Goal: Transaction & Acquisition: Book appointment/travel/reservation

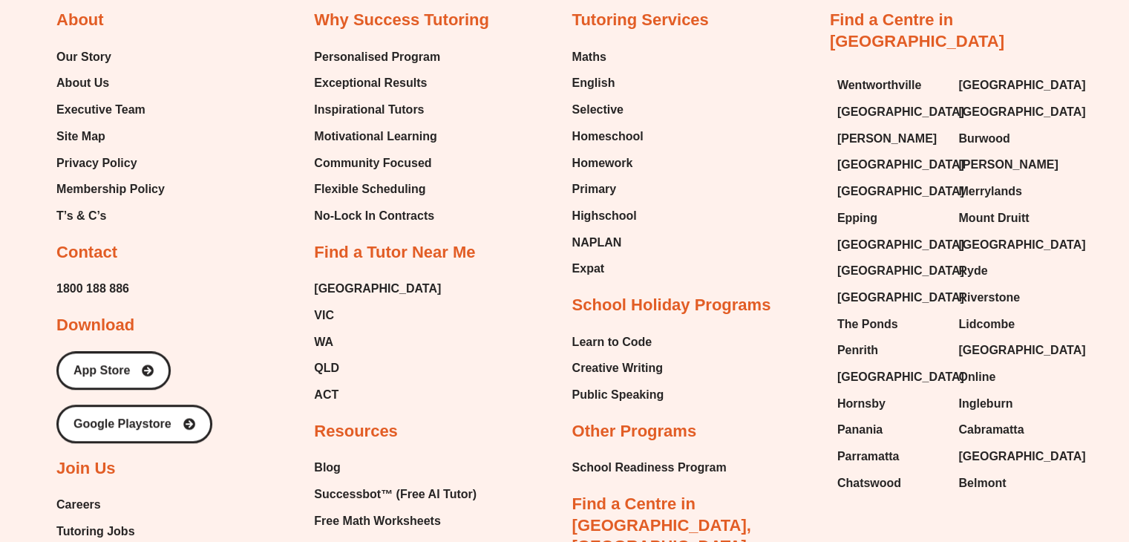
scroll to position [810, 0]
click at [985, 102] on span "[GEOGRAPHIC_DATA]" at bounding box center [1022, 113] width 127 height 22
click at [968, 128] on span "Burwood" at bounding box center [984, 139] width 51 height 22
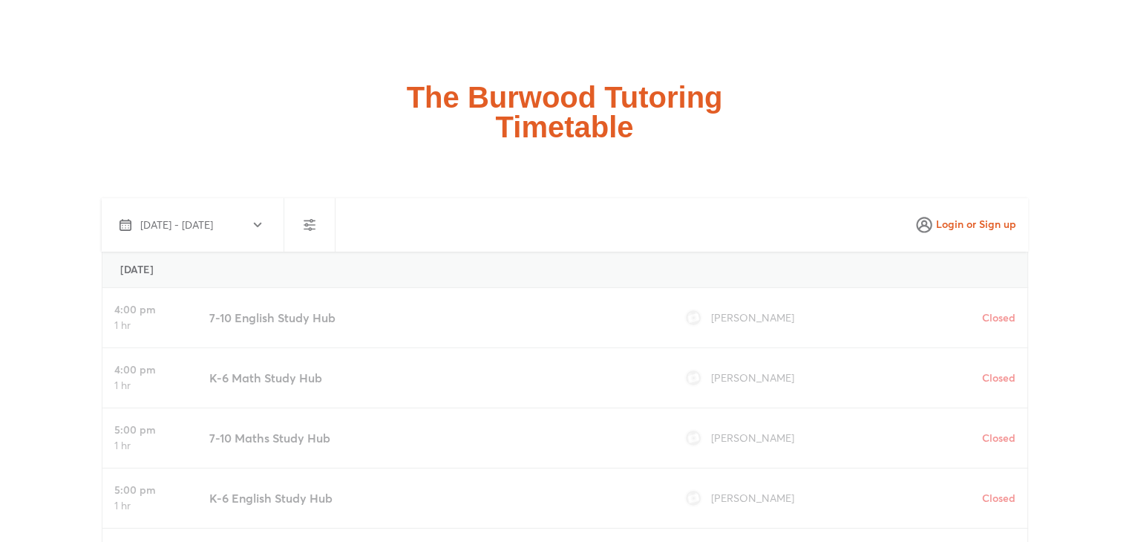
scroll to position [5121, 0]
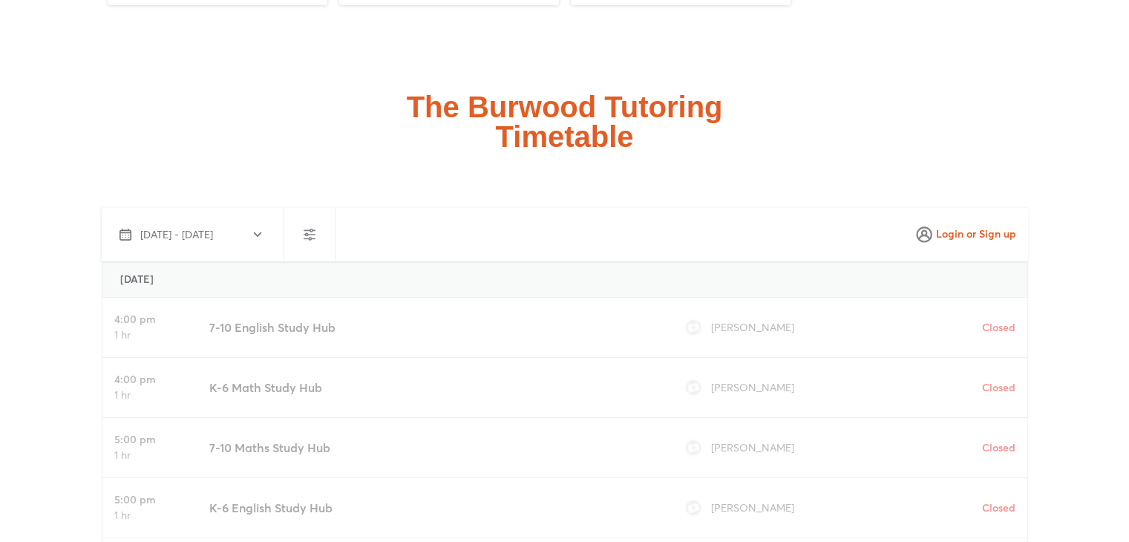
click at [997, 223] on span "Login or Sign up" at bounding box center [966, 235] width 101 height 24
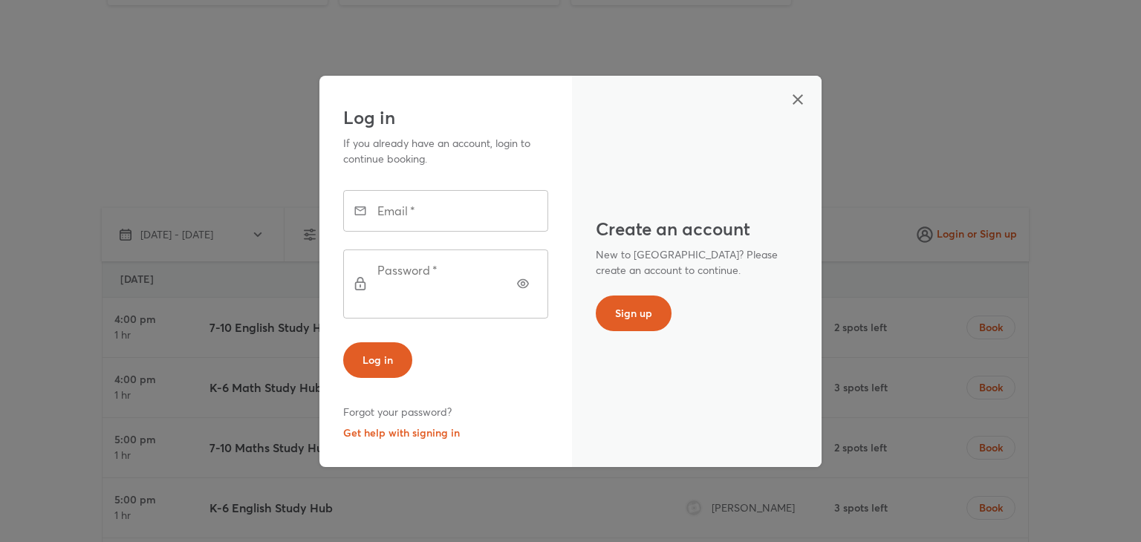
click at [388, 218] on input "text" at bounding box center [466, 211] width 164 height 42
type input "**********"
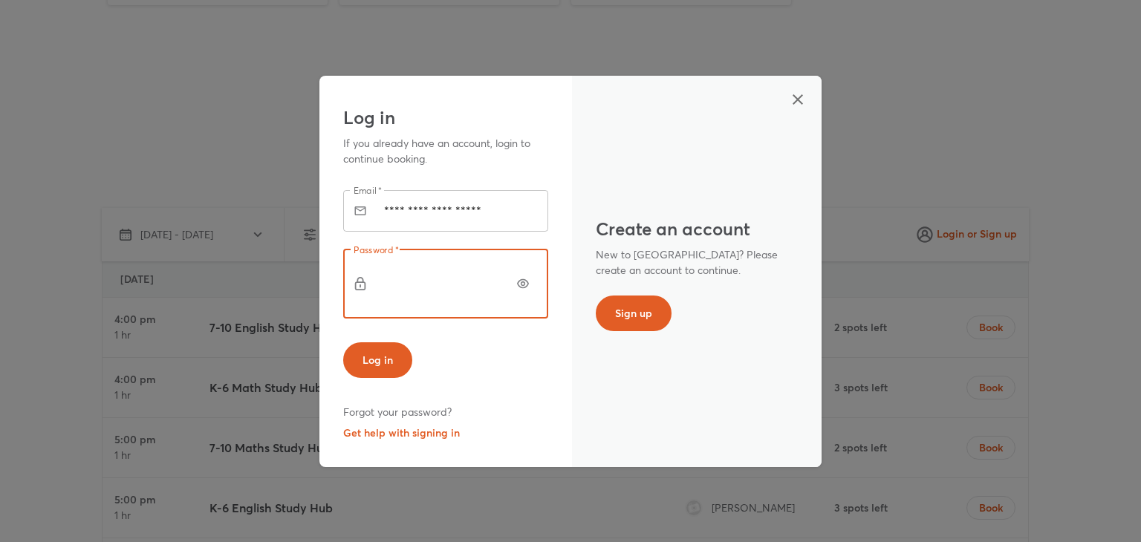
click at [343, 342] on button "Log in" at bounding box center [377, 360] width 69 height 36
click at [433, 423] on button "Get help with signing in" at bounding box center [401, 433] width 117 height 21
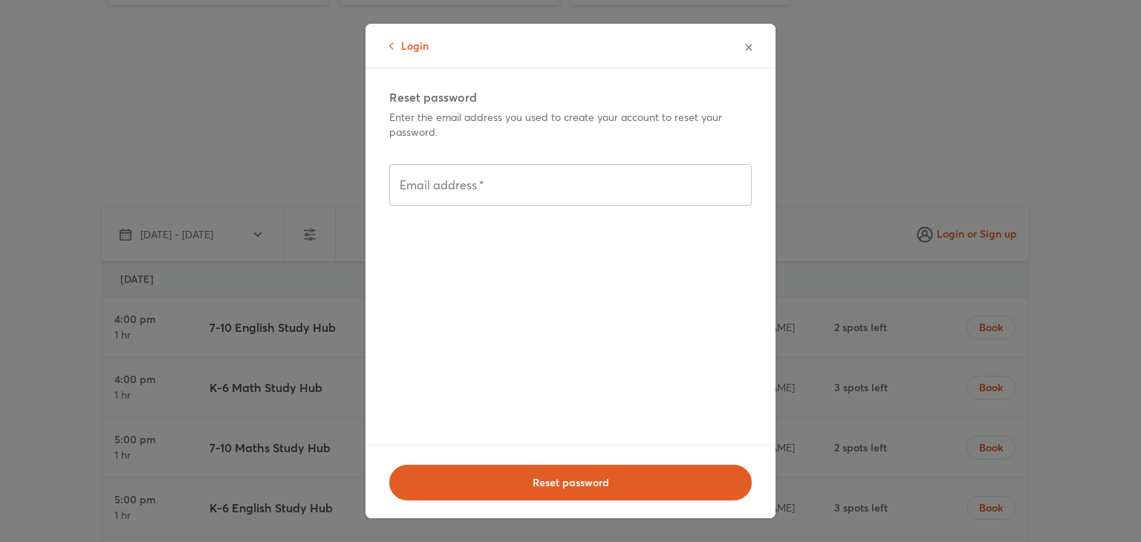
click at [602, 190] on input "text" at bounding box center [570, 185] width 362 height 42
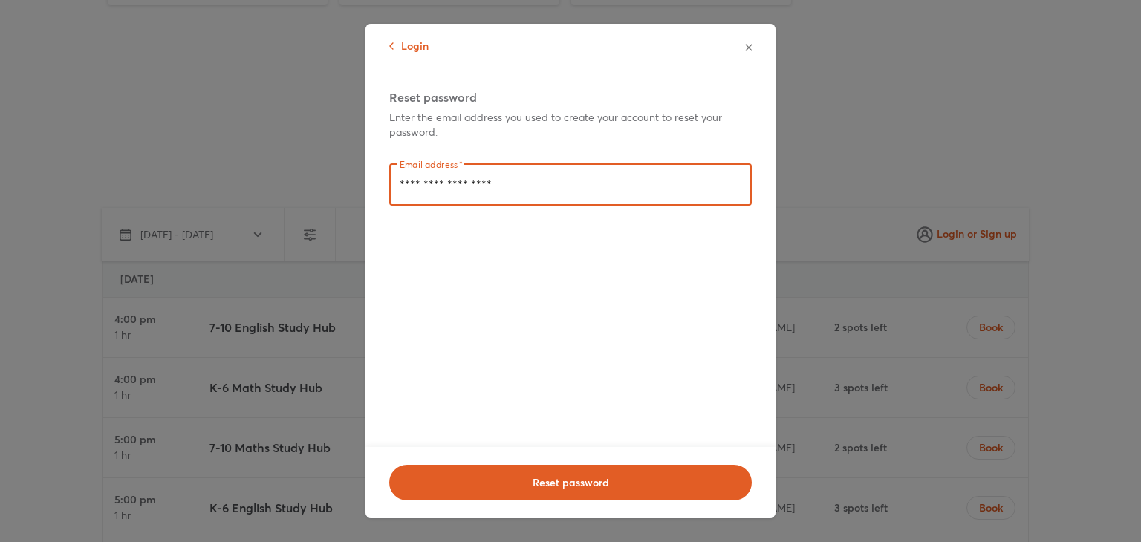
type input "**********"
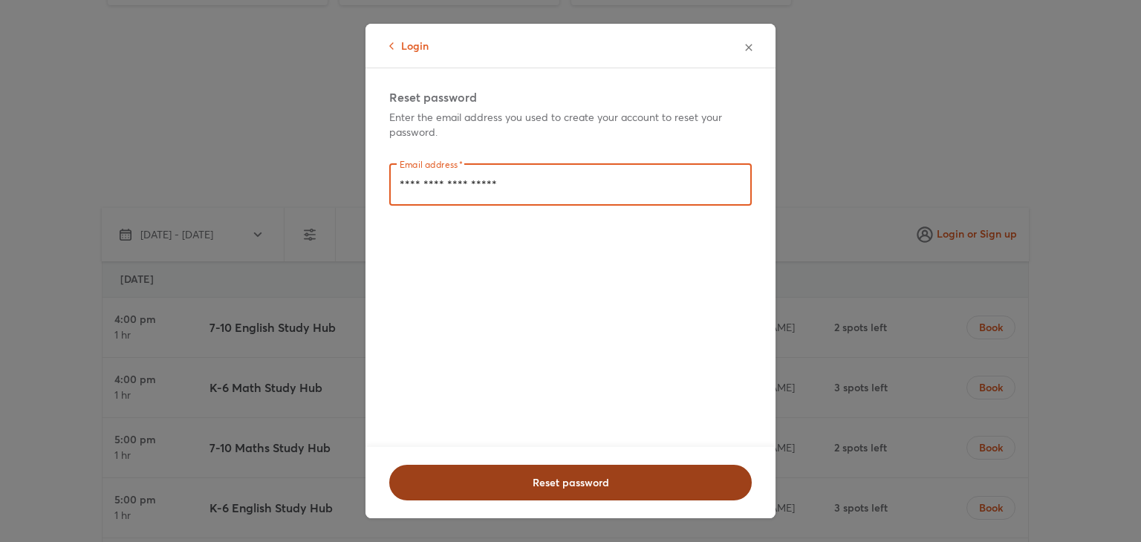
click at [699, 480] on span "Reset password" at bounding box center [570, 482] width 324 height 15
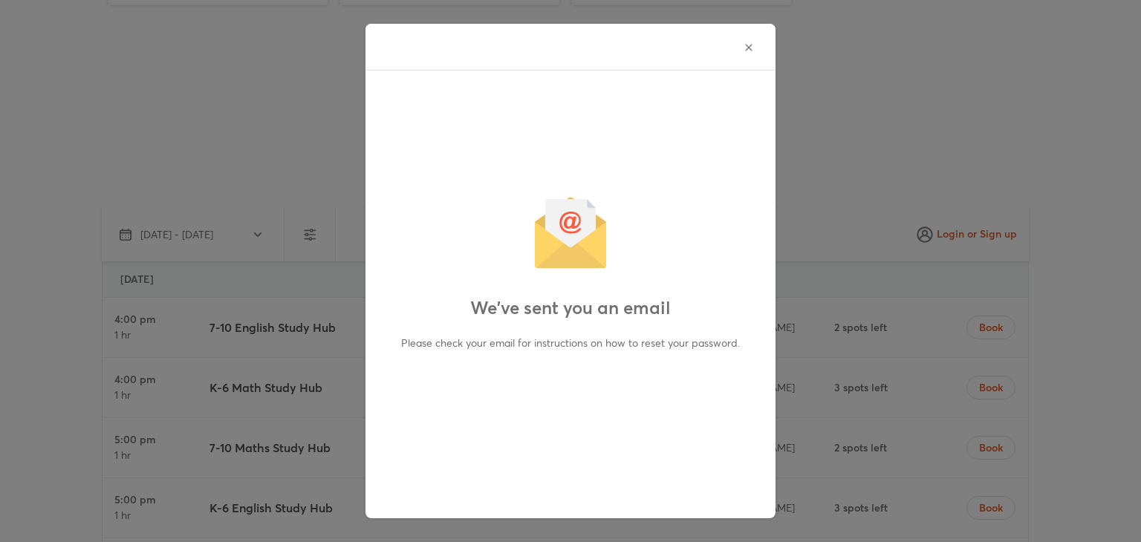
click at [745, 48] on icon "button" at bounding box center [748, 47] width 7 height 7
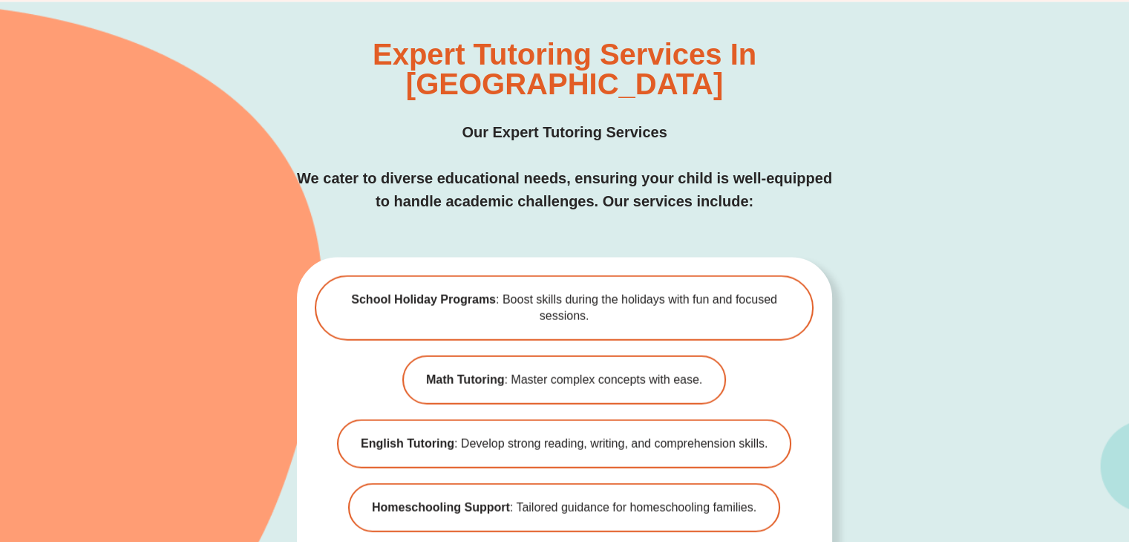
scroll to position [2786, 0]
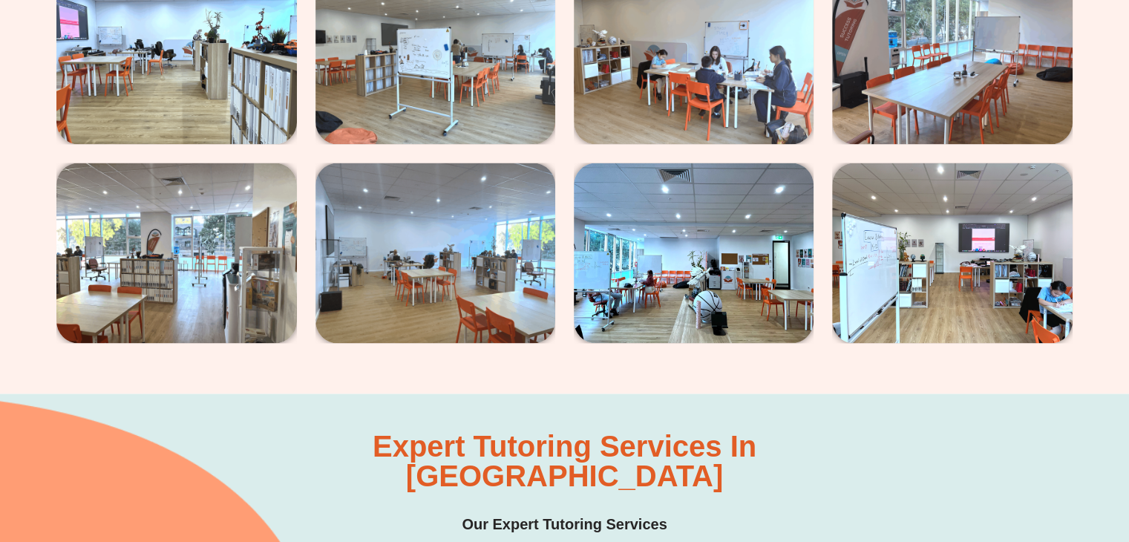
click at [1072, 264] on link at bounding box center [952, 253] width 240 height 180
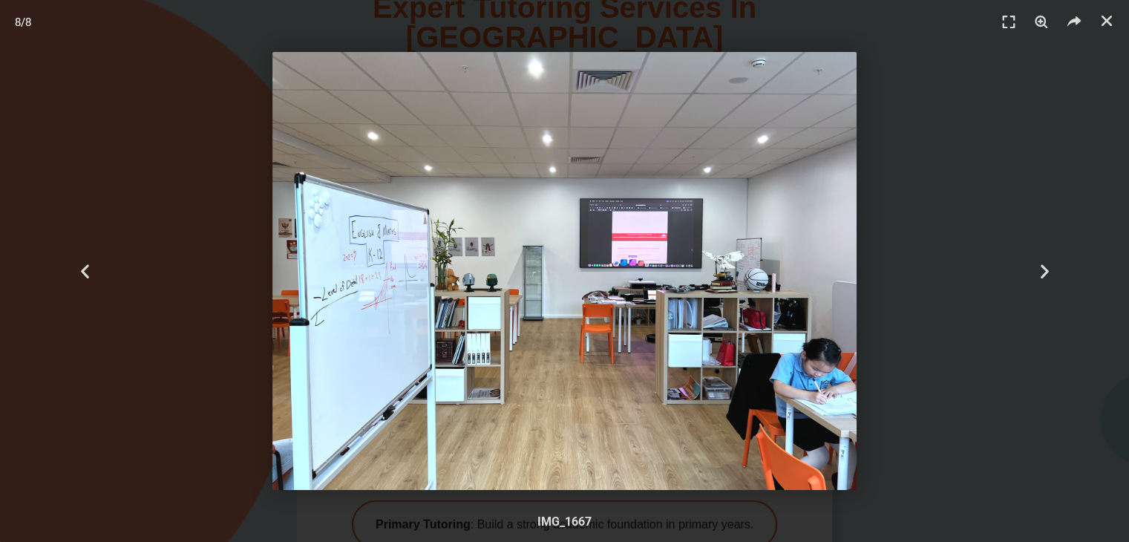
scroll to position [3309, 0]
click at [1103, 27] on icon "Close (Esc)" at bounding box center [1107, 20] width 15 height 15
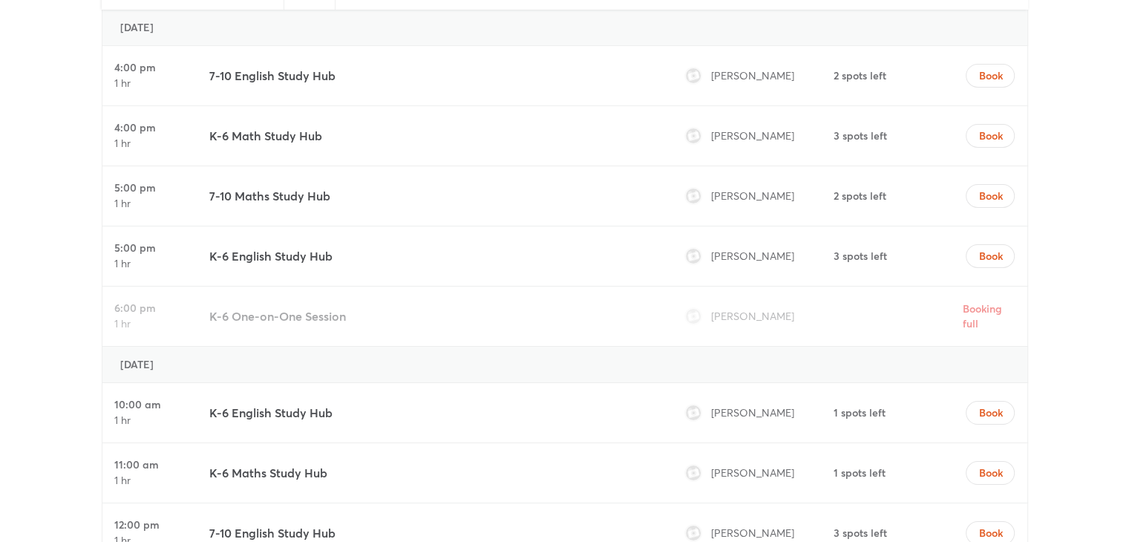
scroll to position [5375, 0]
click at [1004, 399] on button "Book" at bounding box center [990, 411] width 49 height 24
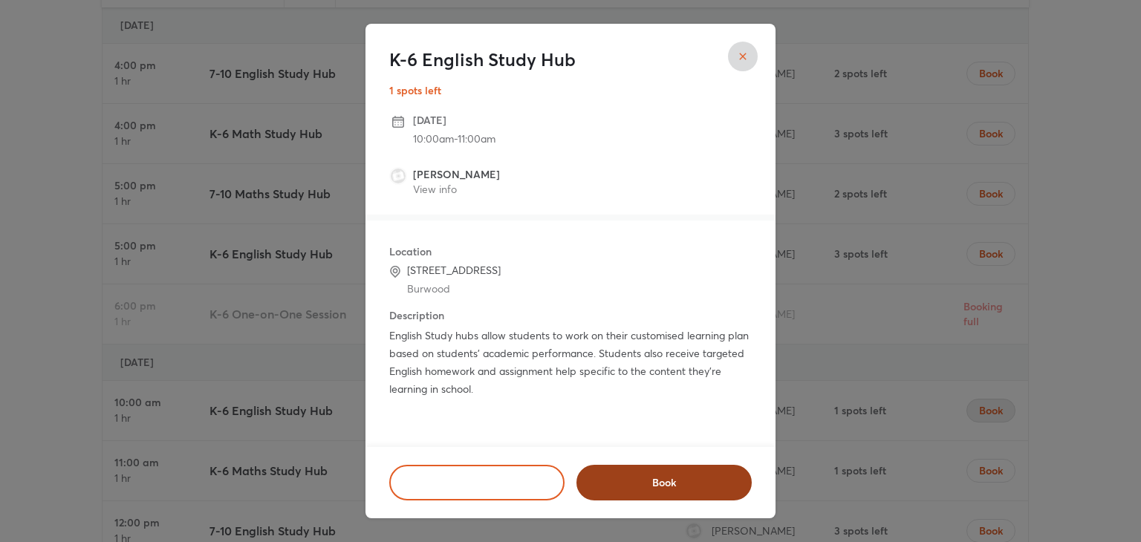
click at [674, 498] on button "Book" at bounding box center [663, 483] width 175 height 36
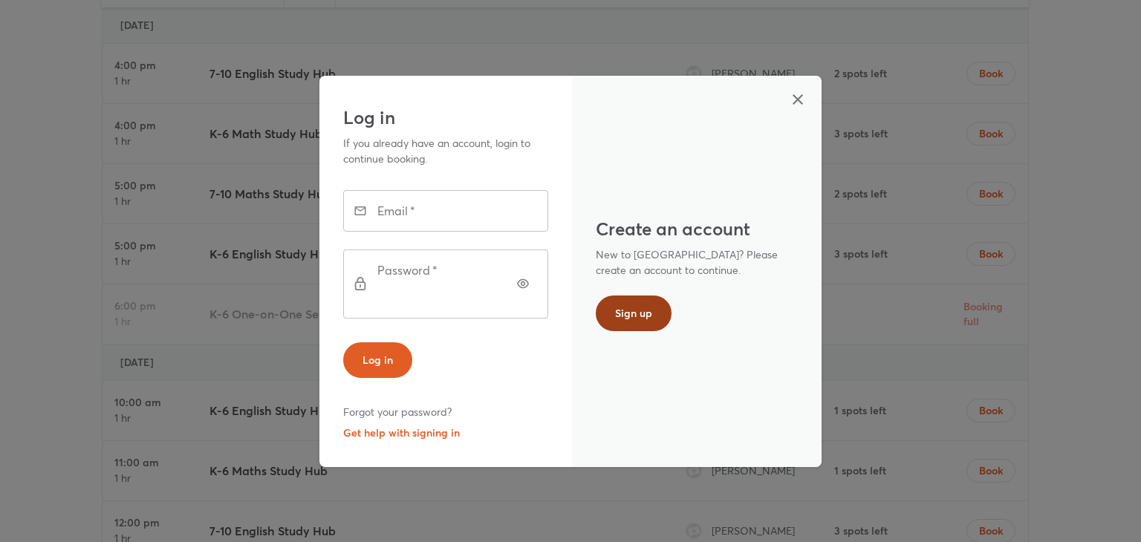
click at [642, 312] on span "Sign up" at bounding box center [633, 313] width 37 height 15
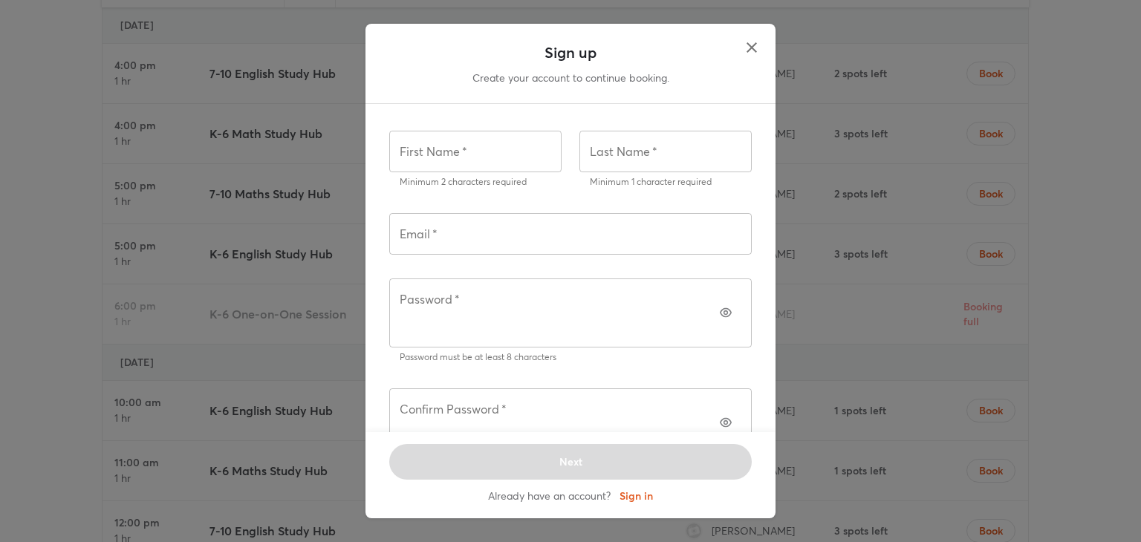
click at [529, 169] on input "text" at bounding box center [475, 152] width 172 height 42
type input "****"
type input "**"
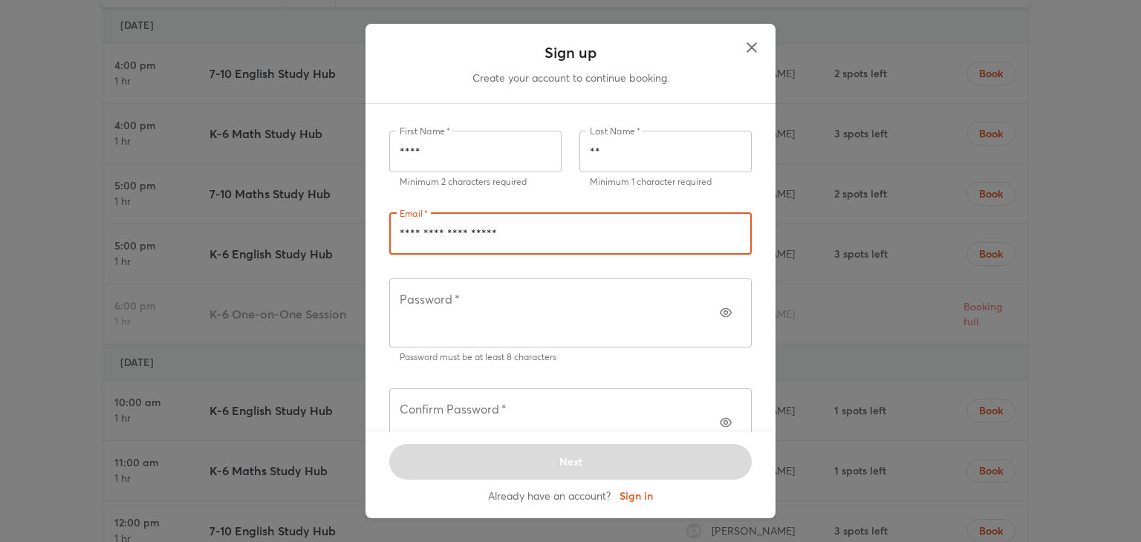
type input "**********"
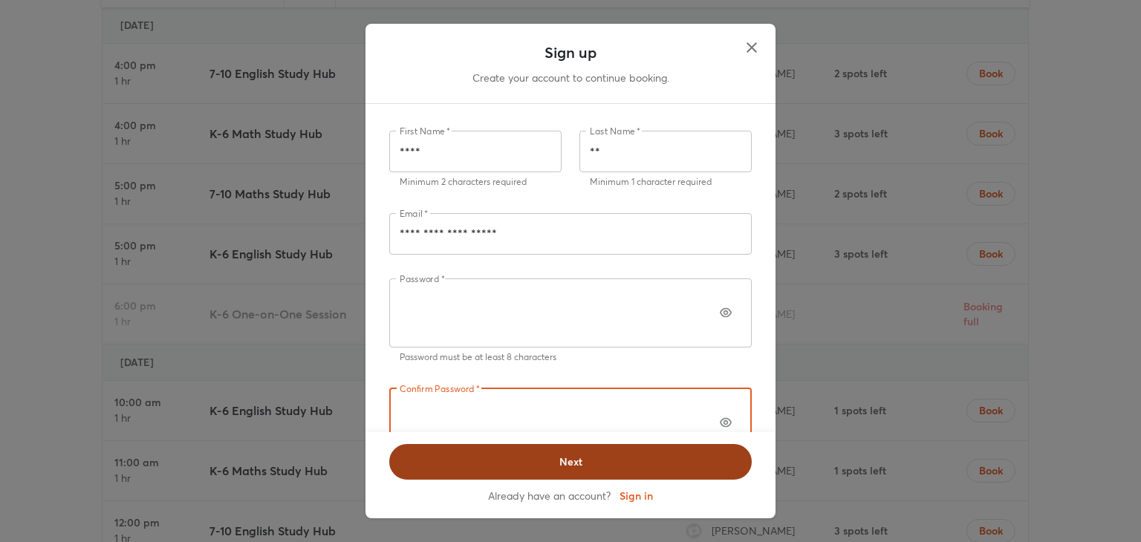
click at [687, 454] on span "Next" at bounding box center [570, 461] width 324 height 15
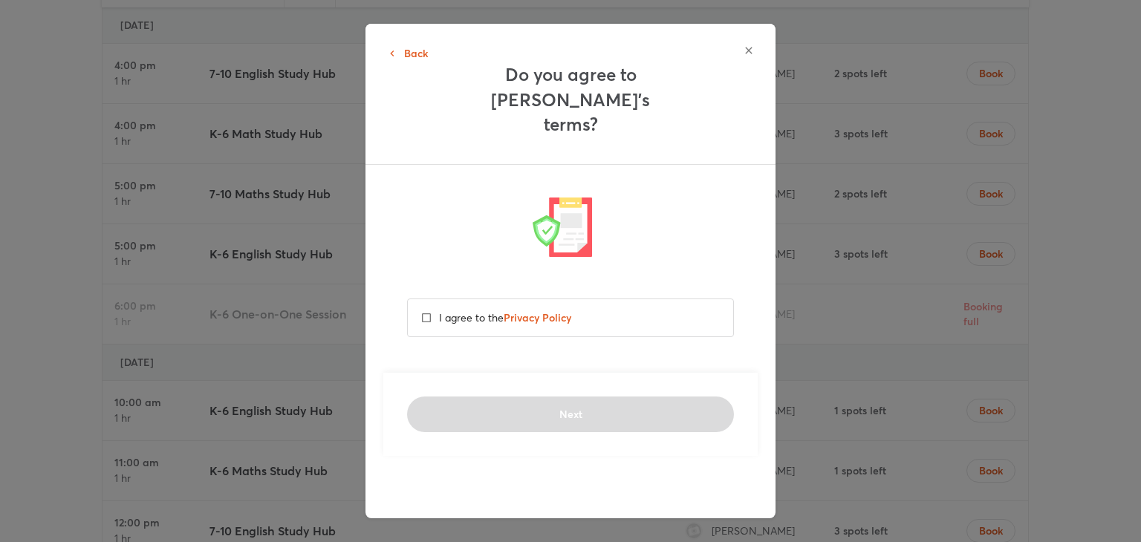
click at [446, 310] on p "I agree to the Privacy Policy" at bounding box center [505, 318] width 132 height 16
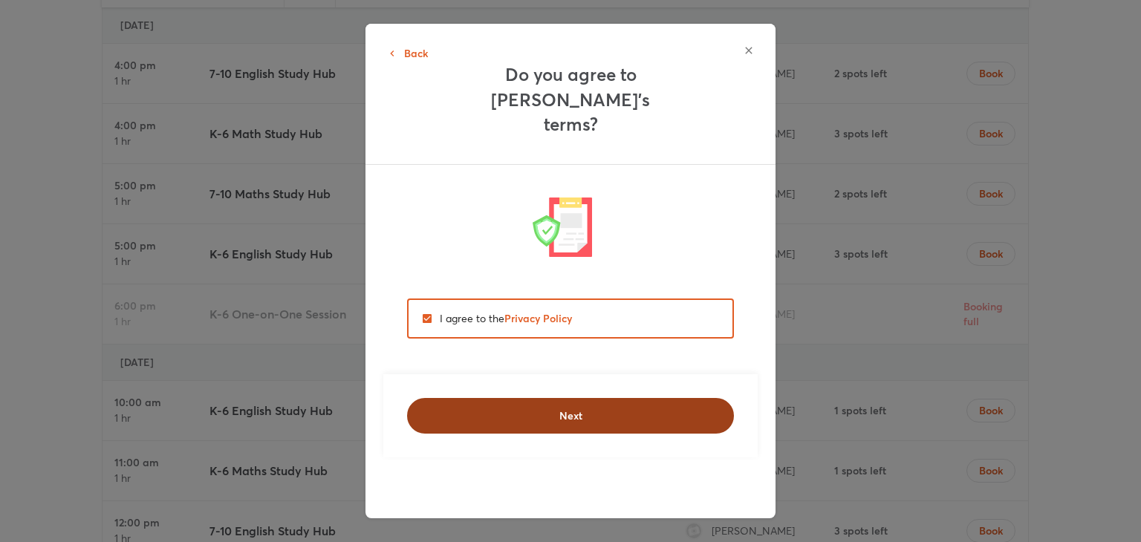
click at [610, 408] on span "Next" at bounding box center [570, 415] width 288 height 15
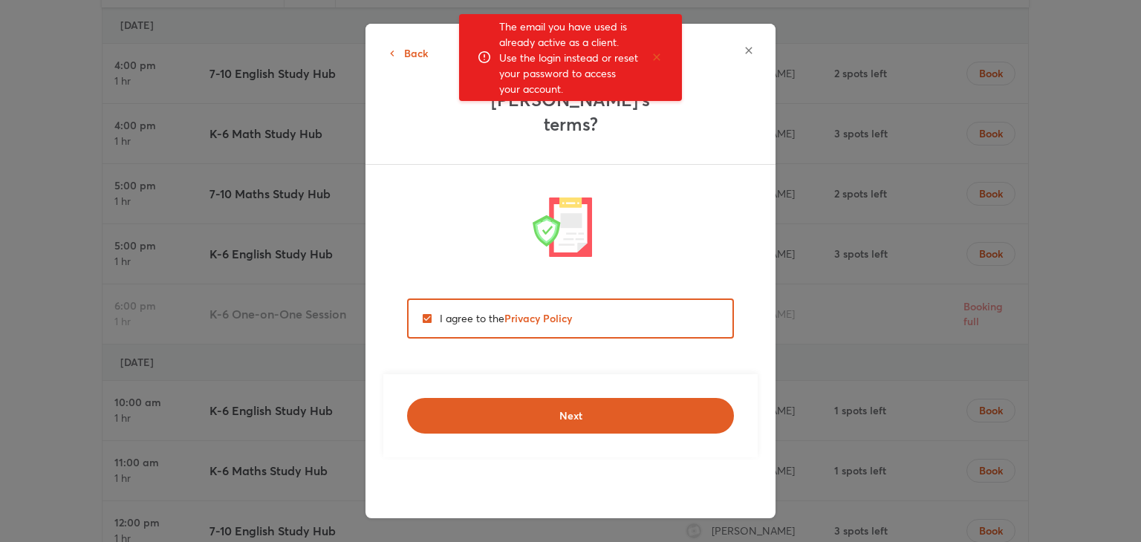
click at [802, 327] on div "Back Do you agree to [PERSON_NAME]’s terms? I agree to the Privacy Policy Next" at bounding box center [570, 271] width 1141 height 542
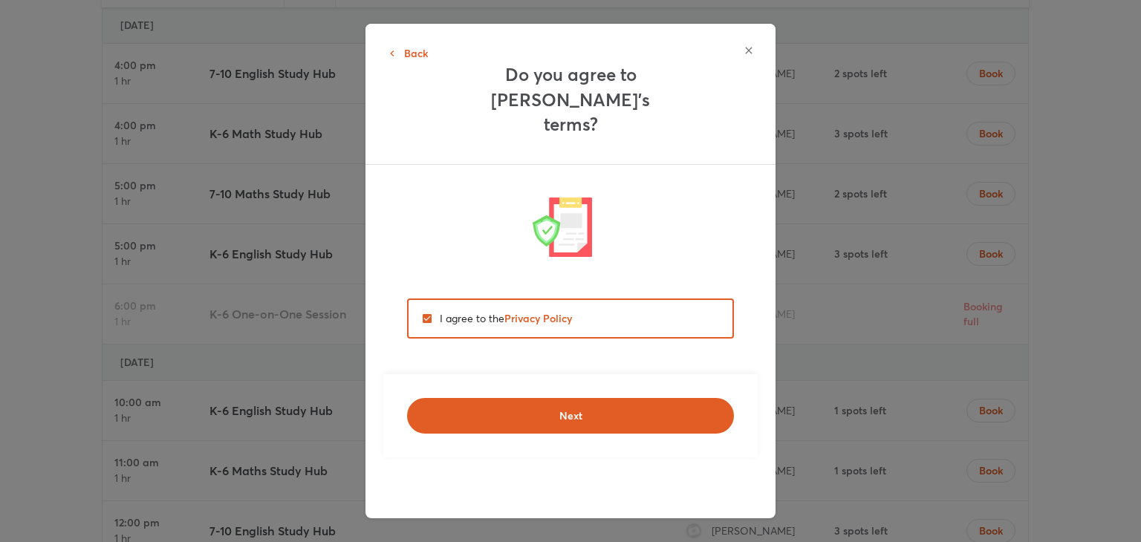
click at [745, 48] on icon "button" at bounding box center [748, 50] width 7 height 7
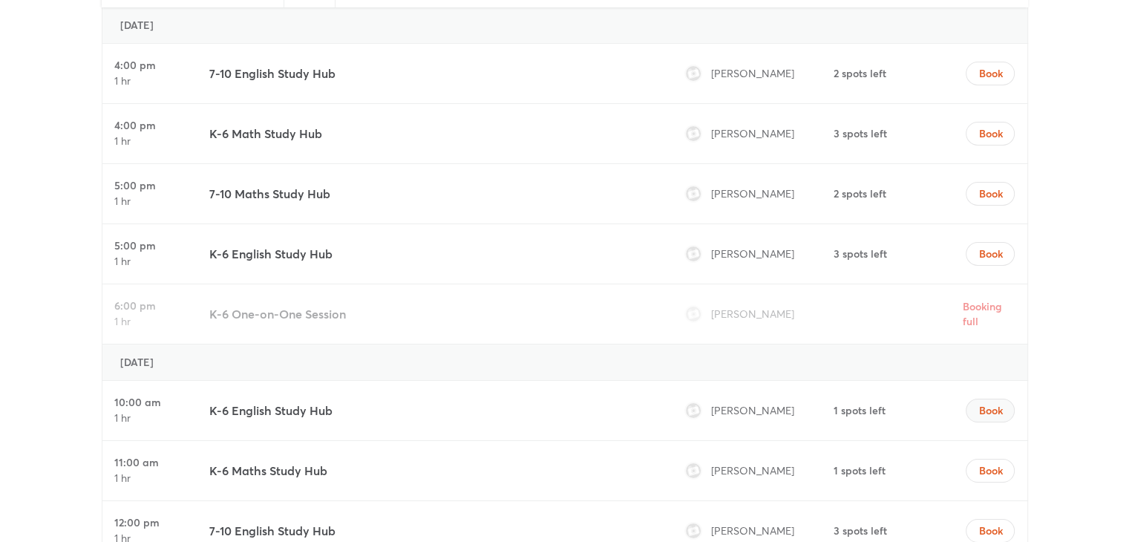
click at [1014, 399] on button "Book" at bounding box center [990, 411] width 49 height 24
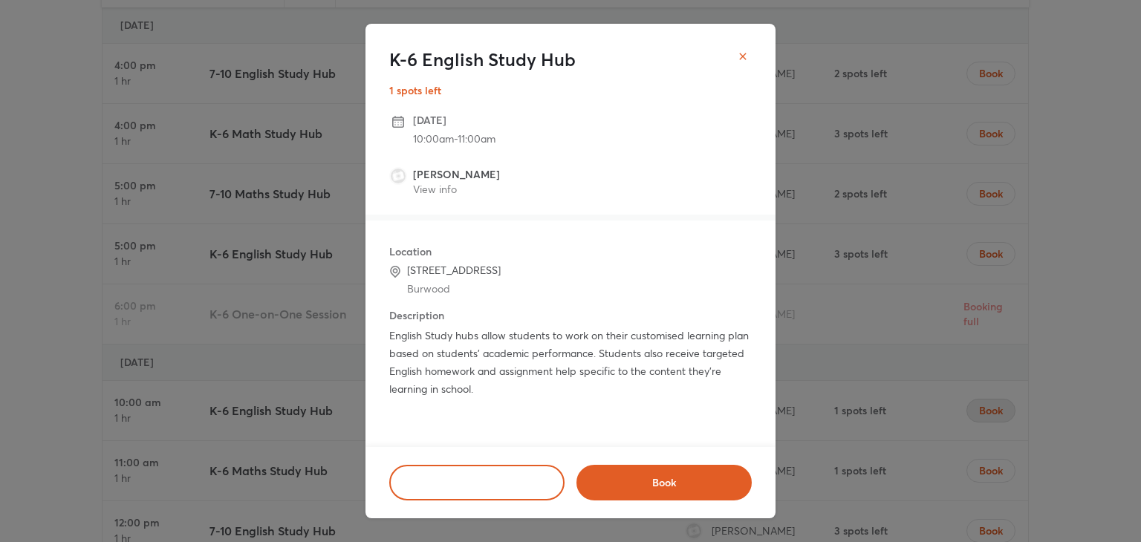
click at [746, 62] on button "close" at bounding box center [743, 57] width 30 height 30
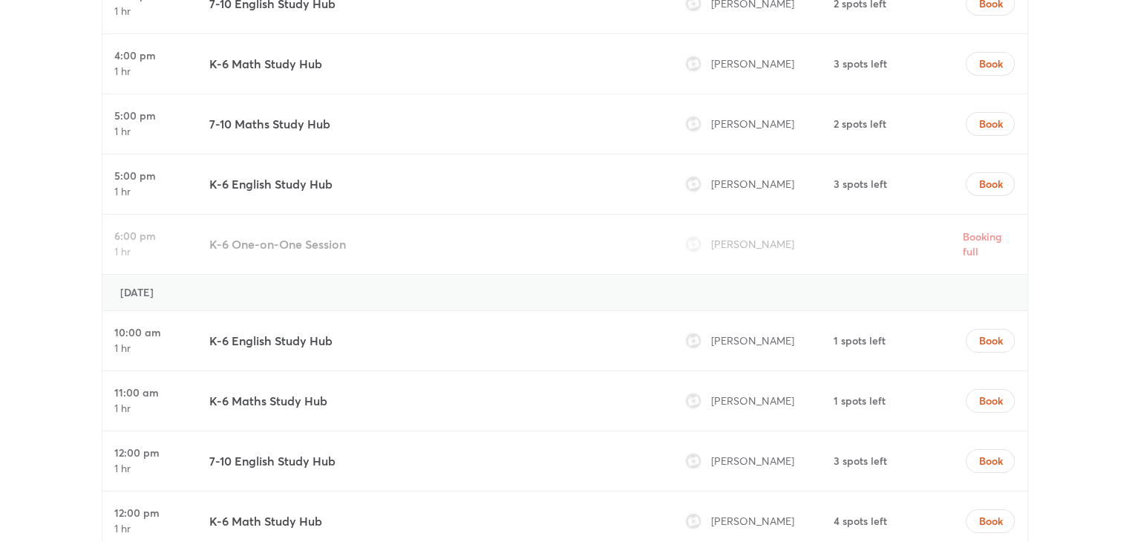
scroll to position [5450, 0]
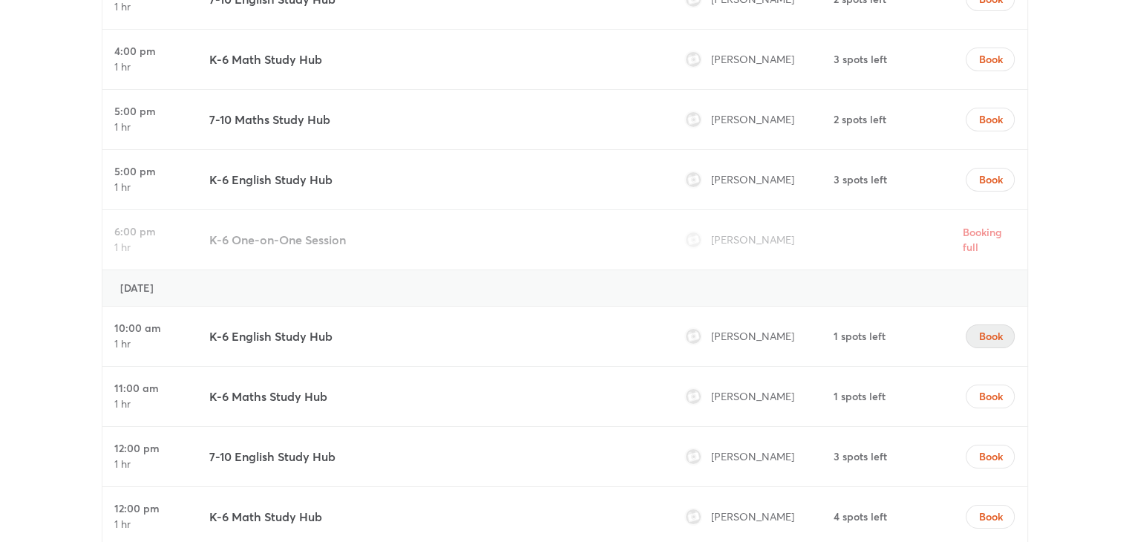
click at [991, 329] on span "Book" at bounding box center [991, 336] width 24 height 15
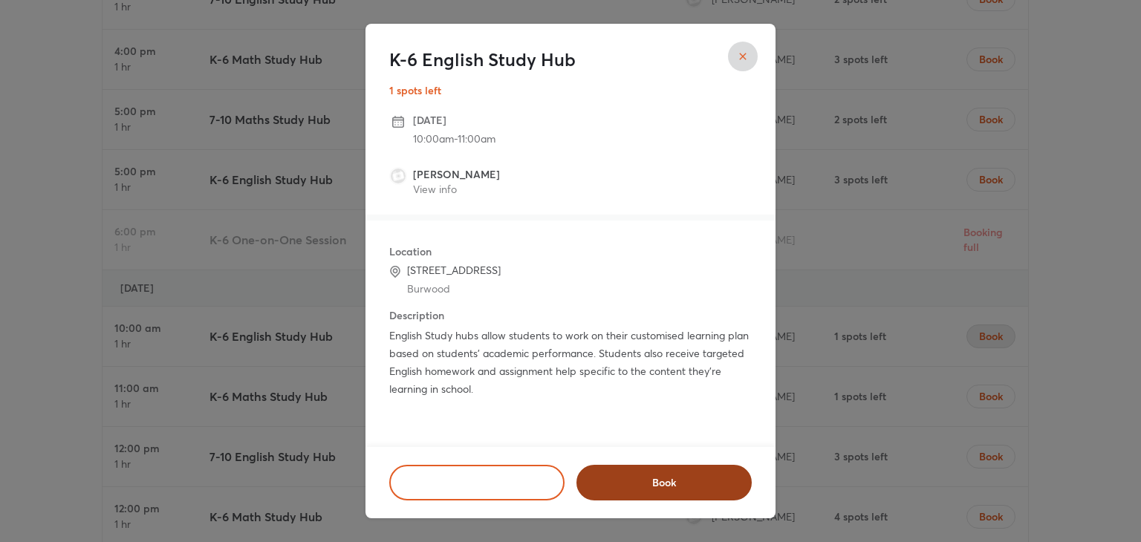
click at [642, 477] on span "Book" at bounding box center [664, 482] width 137 height 15
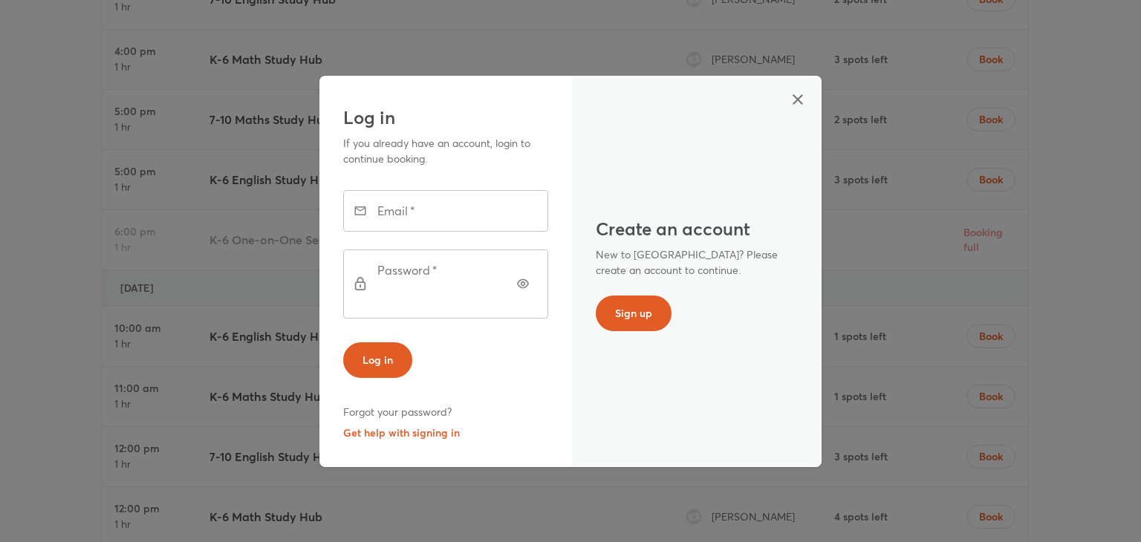
click at [480, 218] on input "text" at bounding box center [466, 211] width 164 height 42
type input "**********"
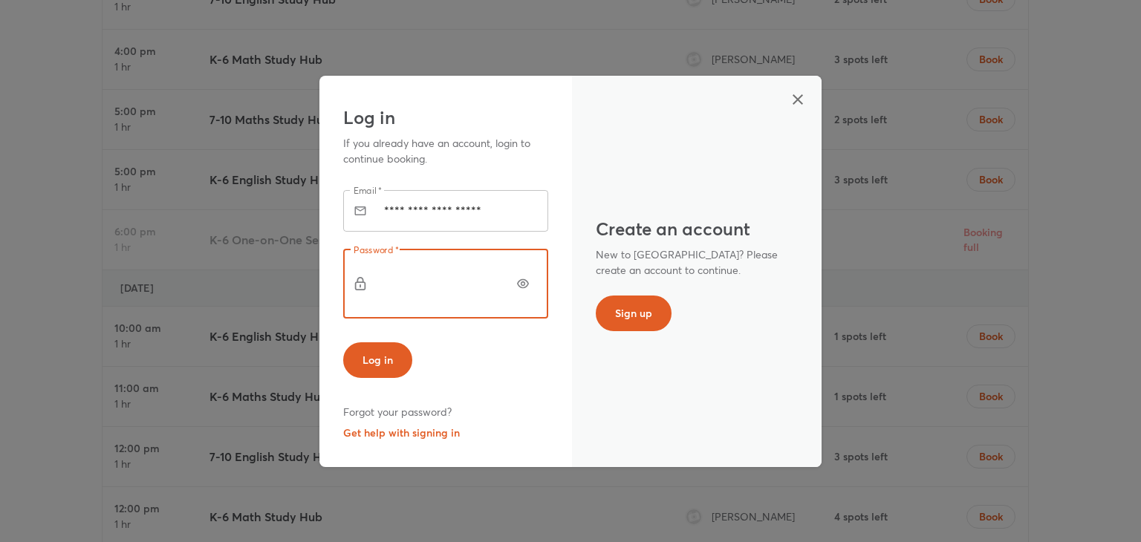
click at [343, 342] on button "Log in" at bounding box center [377, 360] width 69 height 36
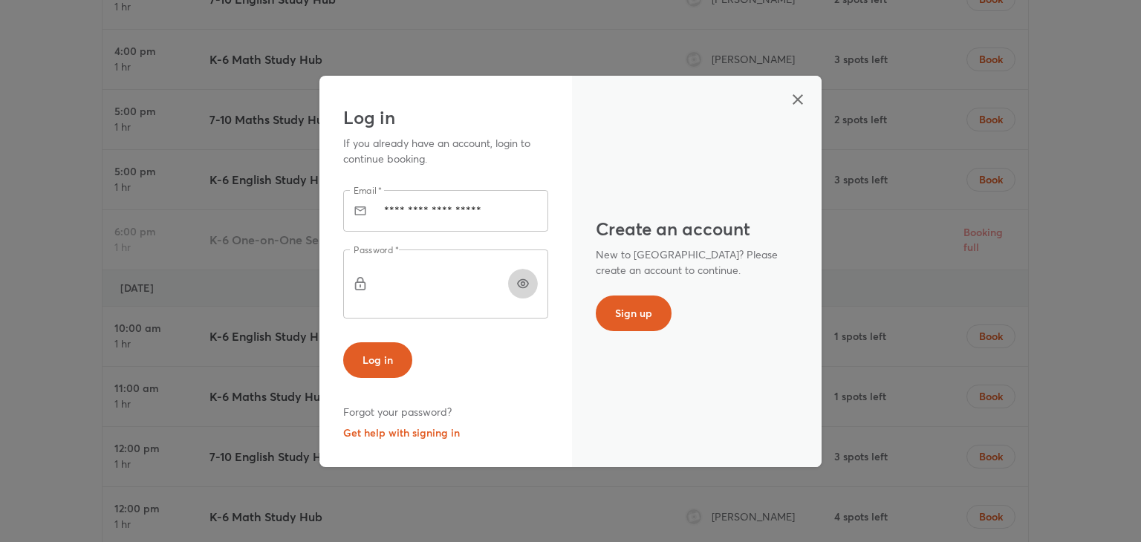
click at [517, 284] on icon "button" at bounding box center [523, 284] width 12 height 12
click at [401, 342] on button "Log in" at bounding box center [377, 360] width 69 height 36
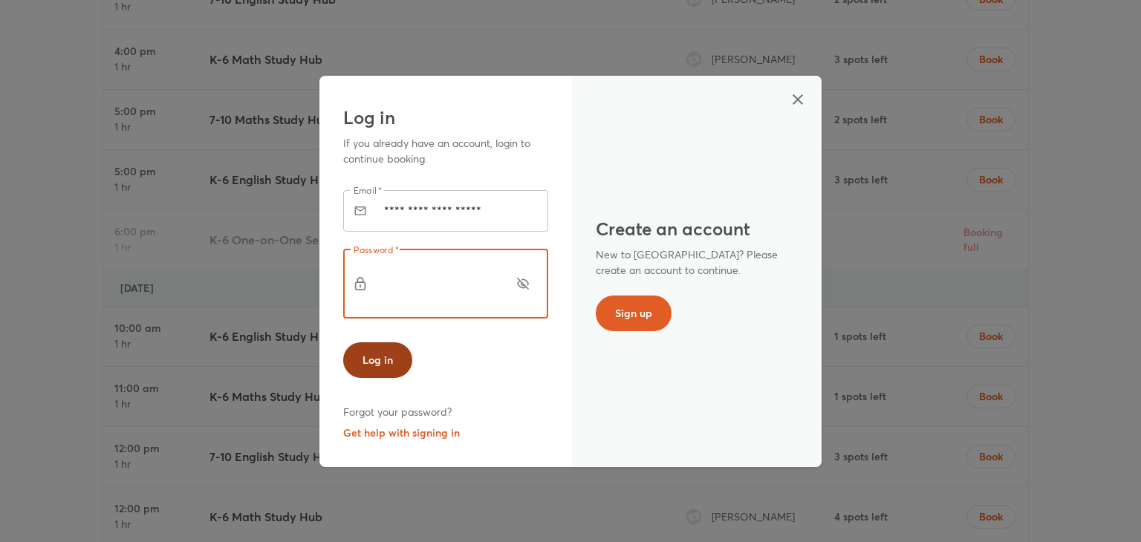
click at [374, 353] on span "Log in" at bounding box center [377, 360] width 30 height 15
click at [343, 342] on button "Log in" at bounding box center [377, 360] width 69 height 36
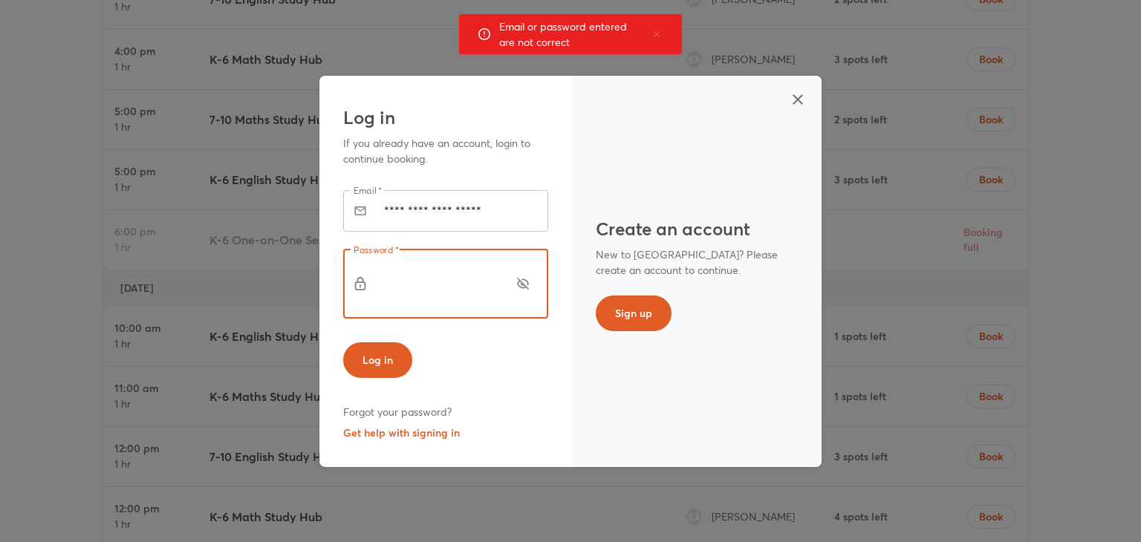
click at [343, 342] on button "Log in" at bounding box center [377, 360] width 69 height 36
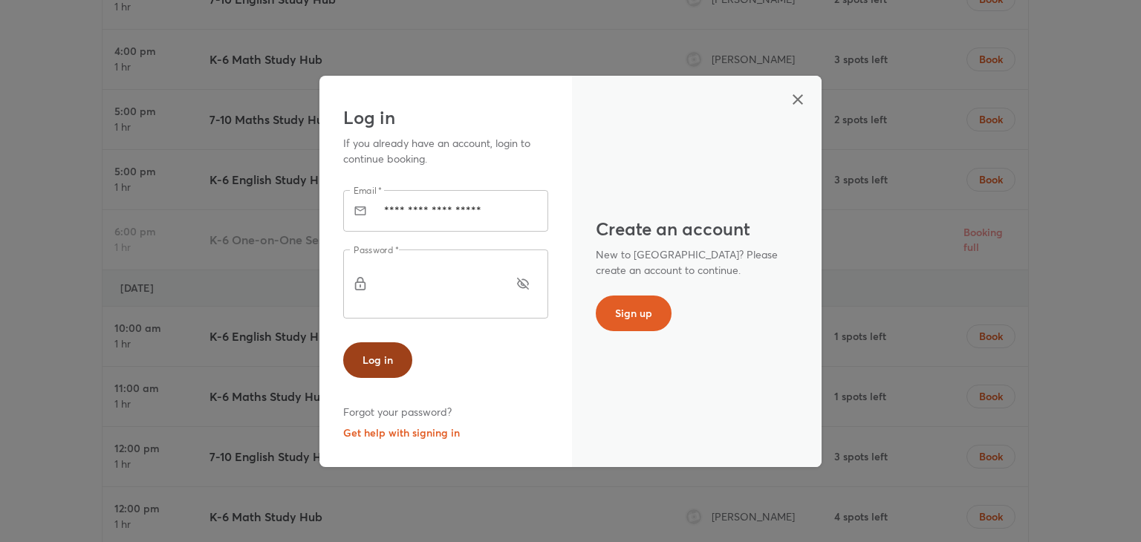
click at [371, 342] on button "Log in" at bounding box center [377, 360] width 69 height 36
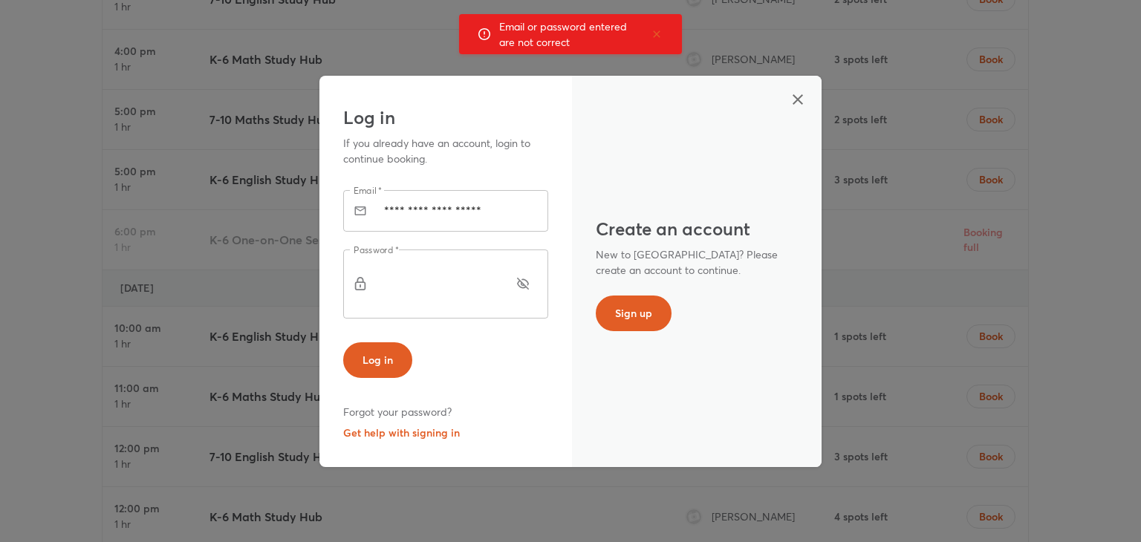
drag, startPoint x: 425, startPoint y: 405, endPoint x: 425, endPoint y: 419, distance: 13.4
click at [425, 419] on div "Log in Forgot your password? Get help with signing in" at bounding box center [445, 385] width 205 height 116
click at [425, 423] on button "Get help with signing in" at bounding box center [401, 433] width 117 height 21
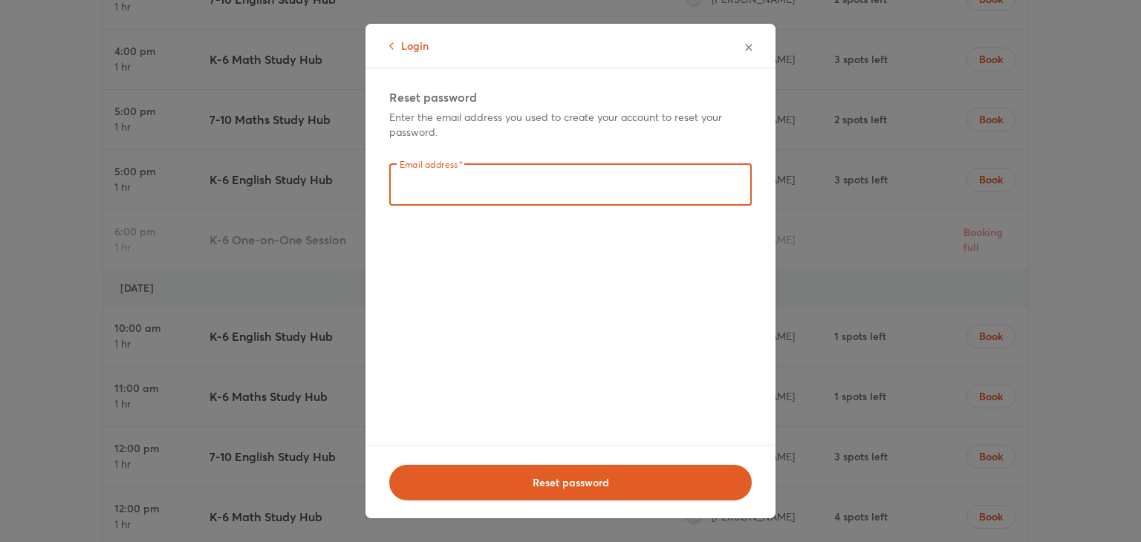
click at [528, 198] on input "text" at bounding box center [570, 185] width 362 height 42
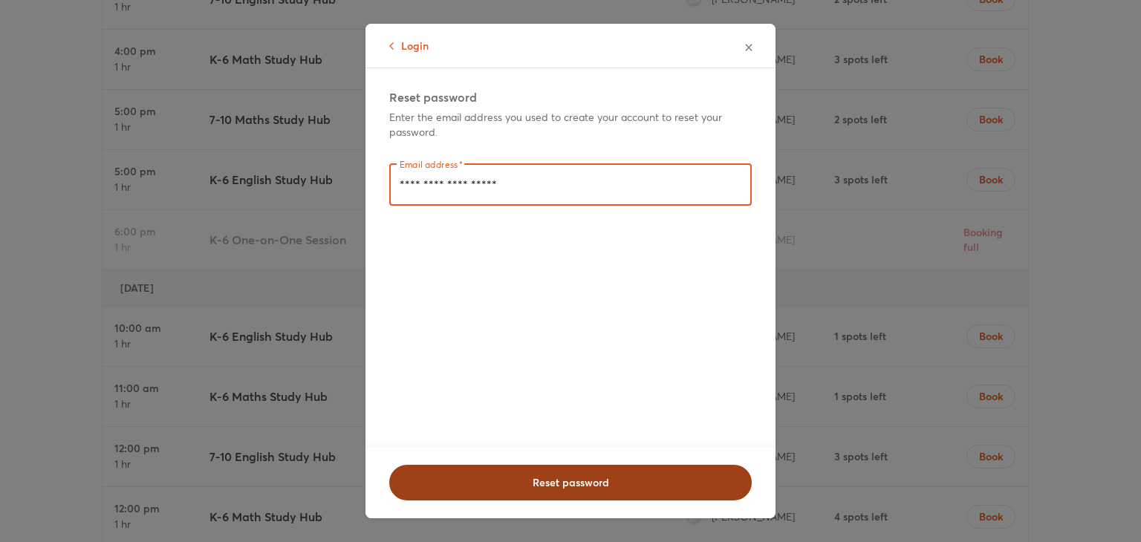
type input "**********"
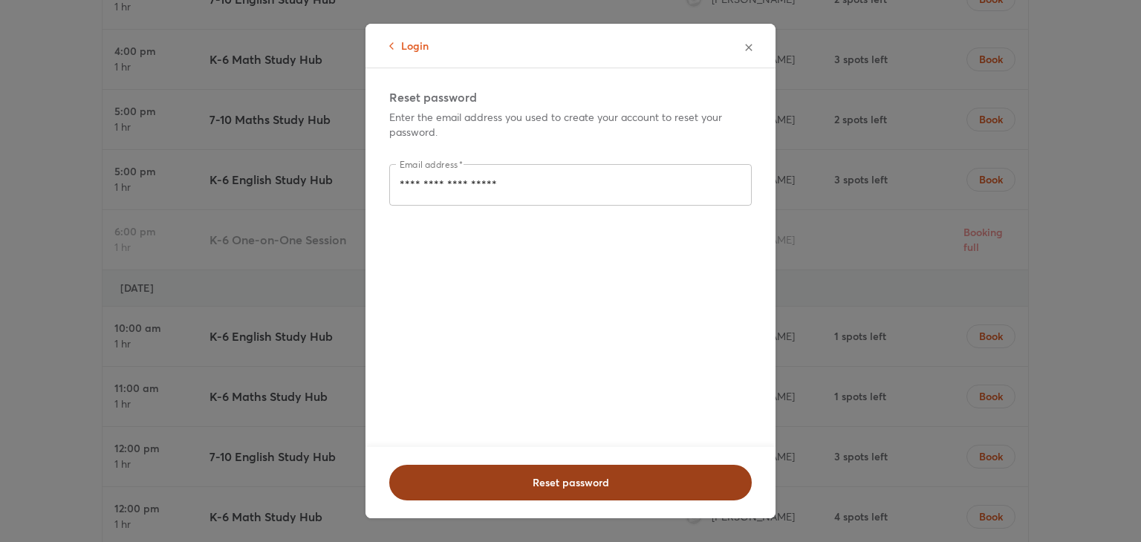
click at [502, 475] on span "Reset password" at bounding box center [570, 482] width 324 height 15
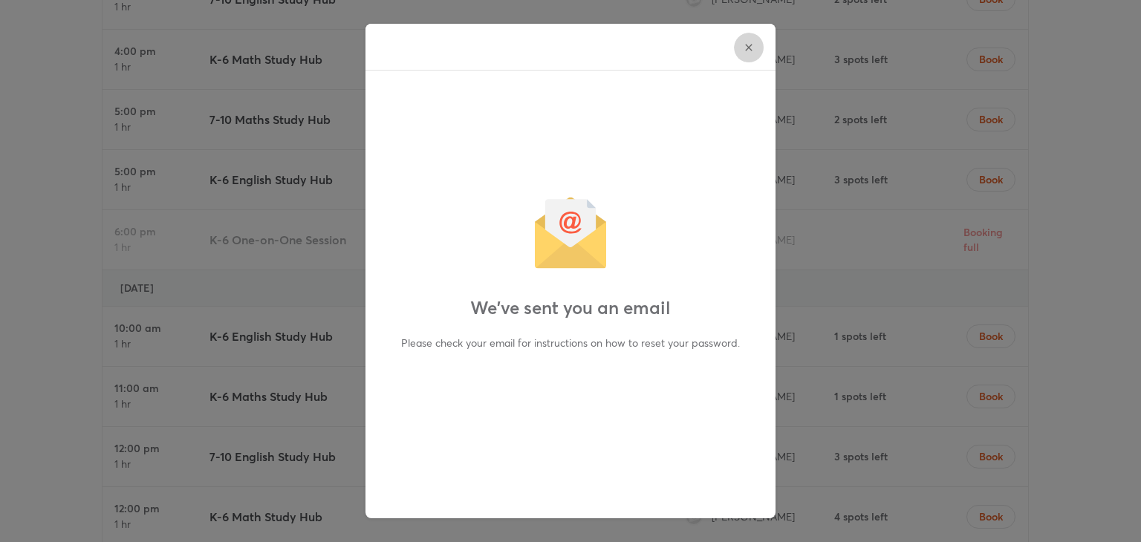
click at [737, 56] on button "button" at bounding box center [749, 48] width 30 height 30
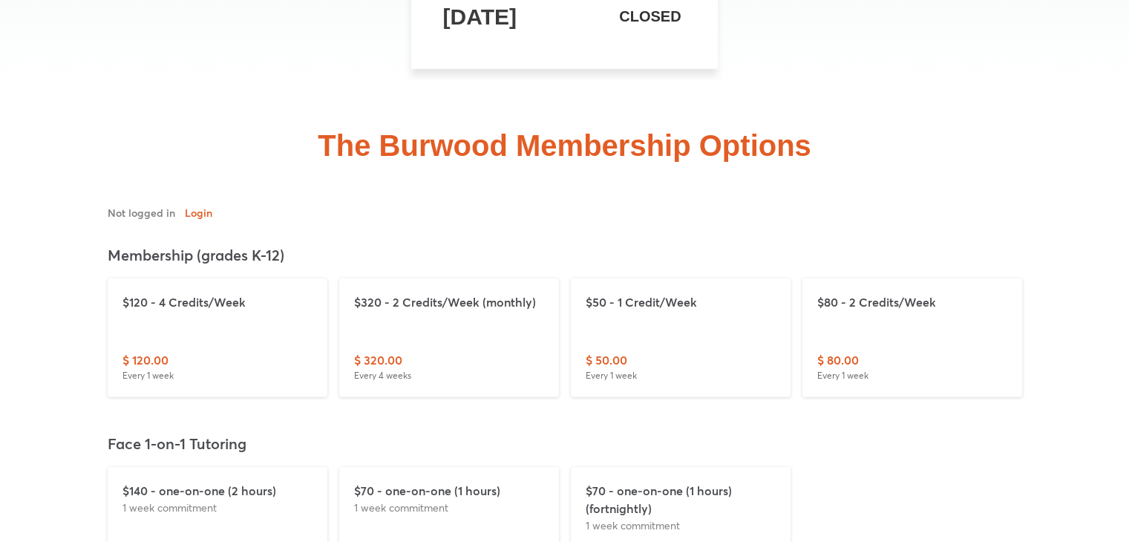
scroll to position [4542, 0]
click at [715, 300] on div "Not logged in Login Log out Membership (grades K-12) $120 - 4 Credits/Week $ 12…" at bounding box center [565, 396] width 950 height 387
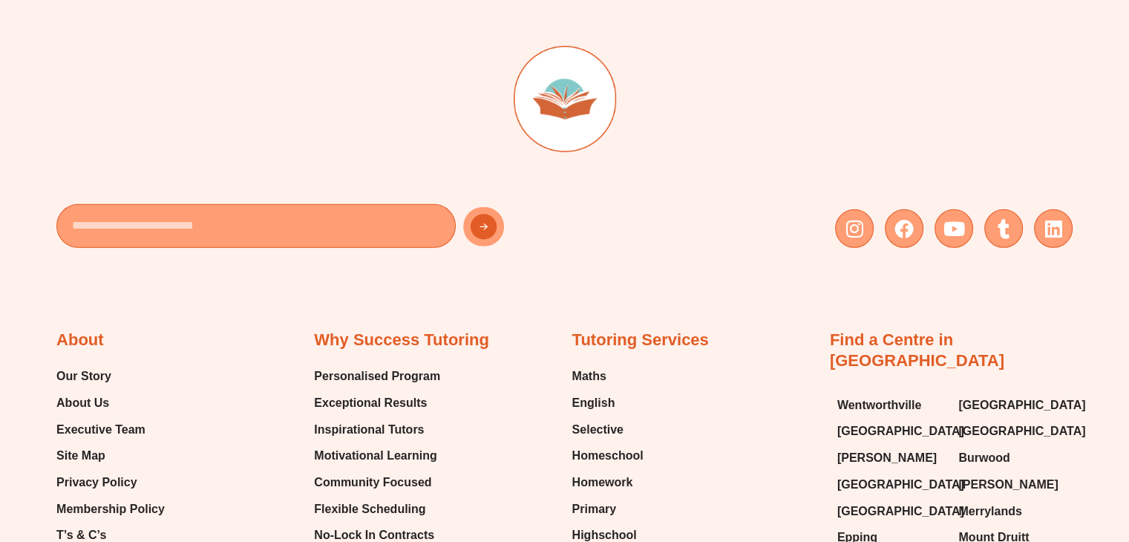
scroll to position [10241, 0]
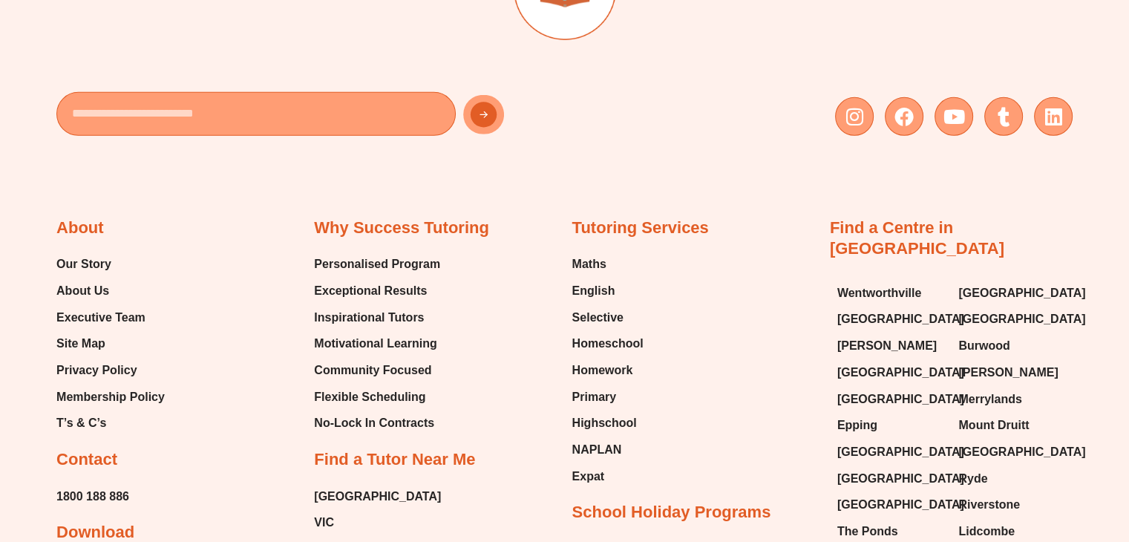
scroll to position [10393, 0]
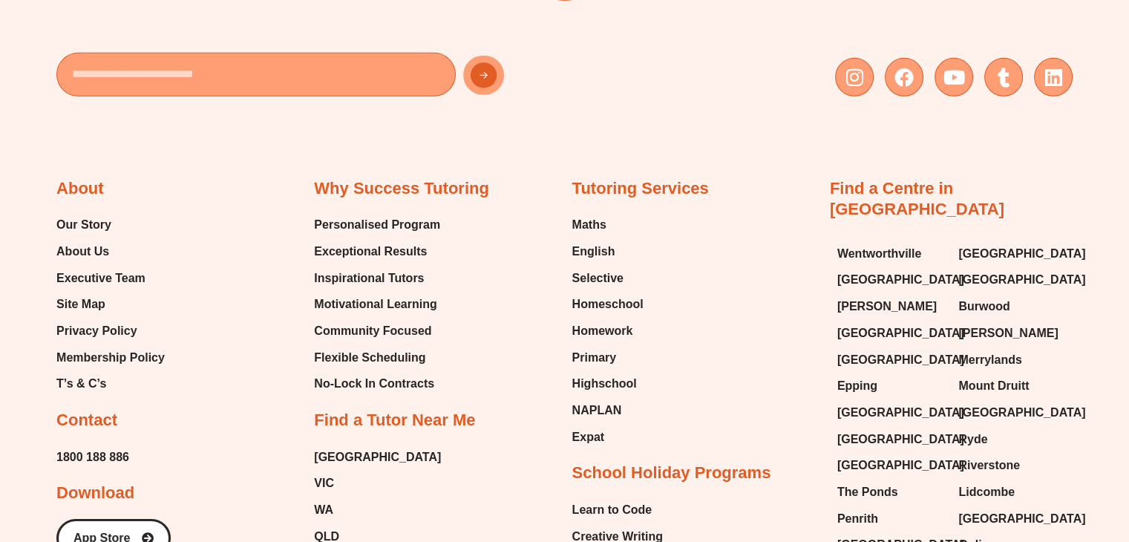
click at [102, 410] on h2 "Contact" at bounding box center [86, 421] width 61 height 22
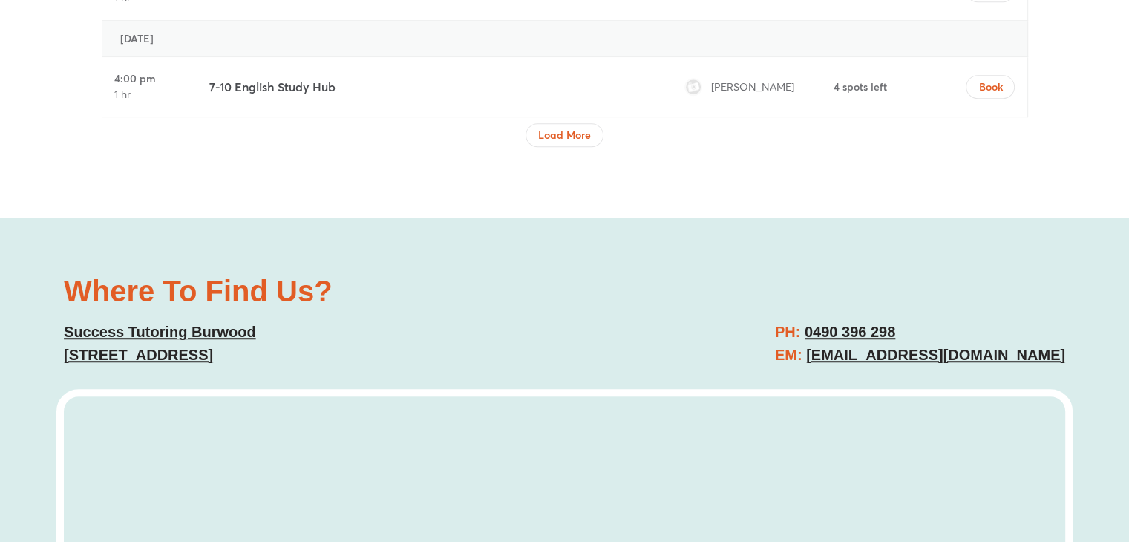
scroll to position [6647, 0]
